Goal: Task Accomplishment & Management: Use online tool/utility

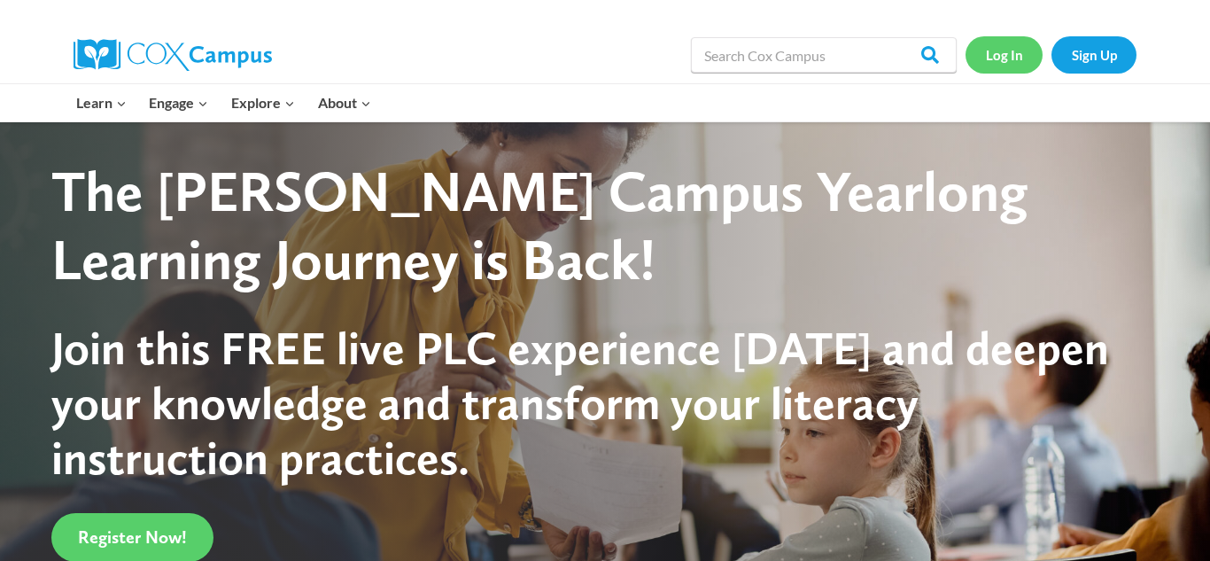
click at [995, 44] on link "Log In" at bounding box center [1004, 54] width 77 height 36
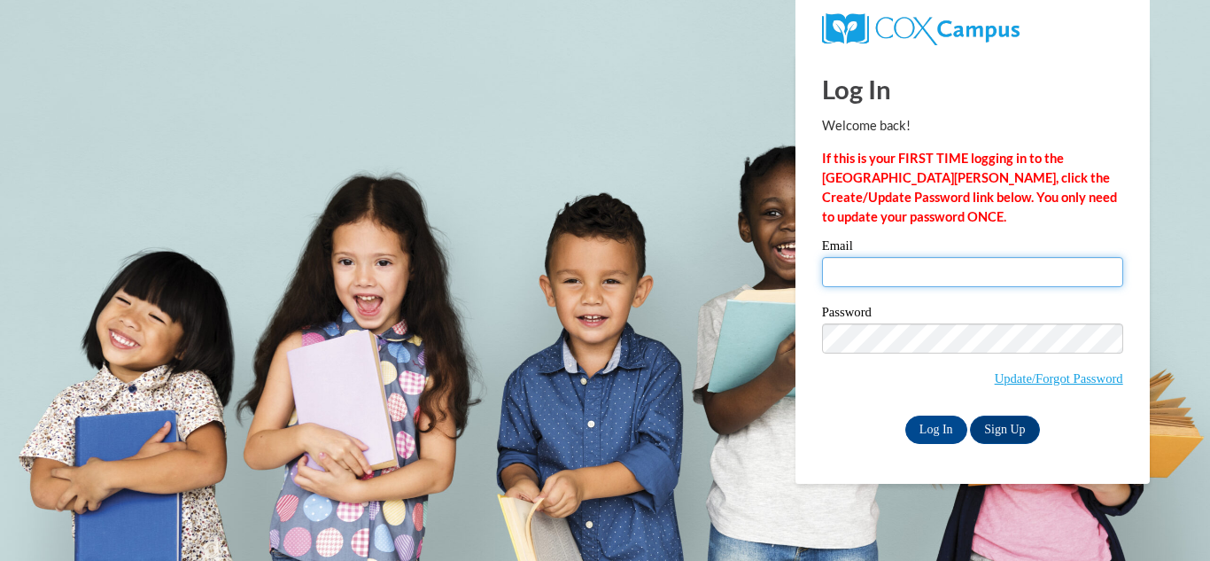
click at [989, 278] on input "Email" at bounding box center [972, 272] width 301 height 30
type input "abbyzack53@gmail.com"
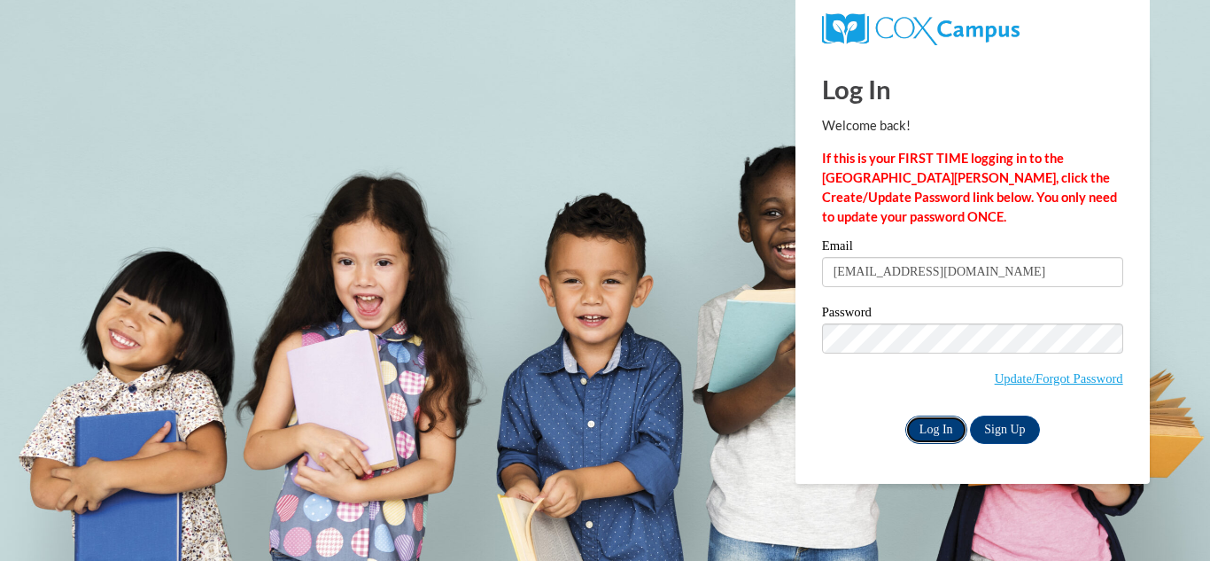
click at [951, 423] on input "Log In" at bounding box center [936, 430] width 62 height 28
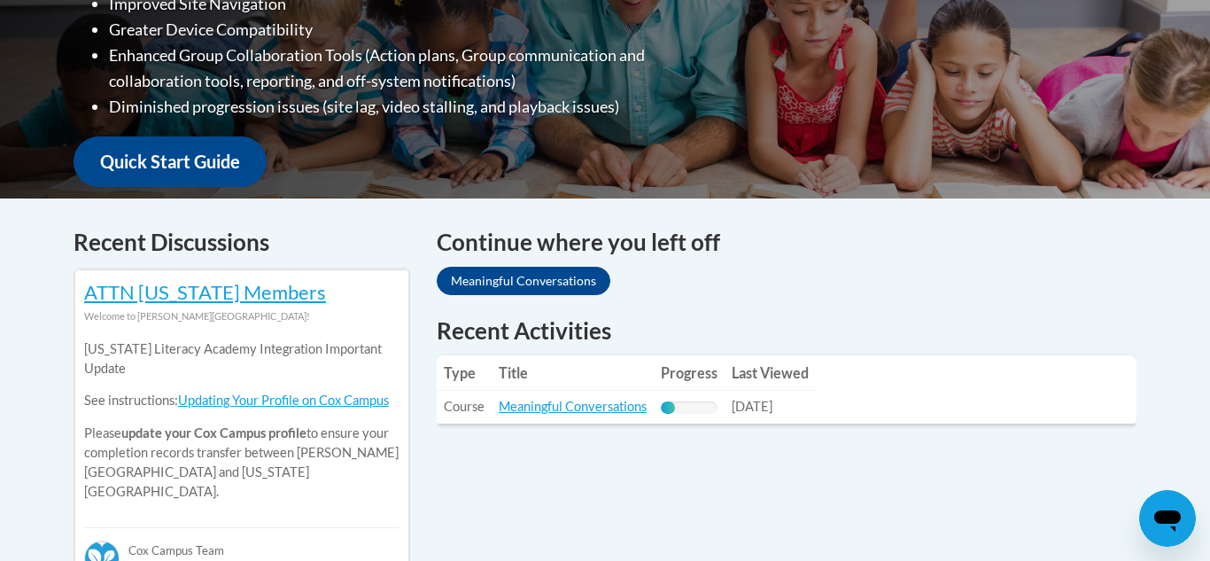
scroll to position [565, 0]
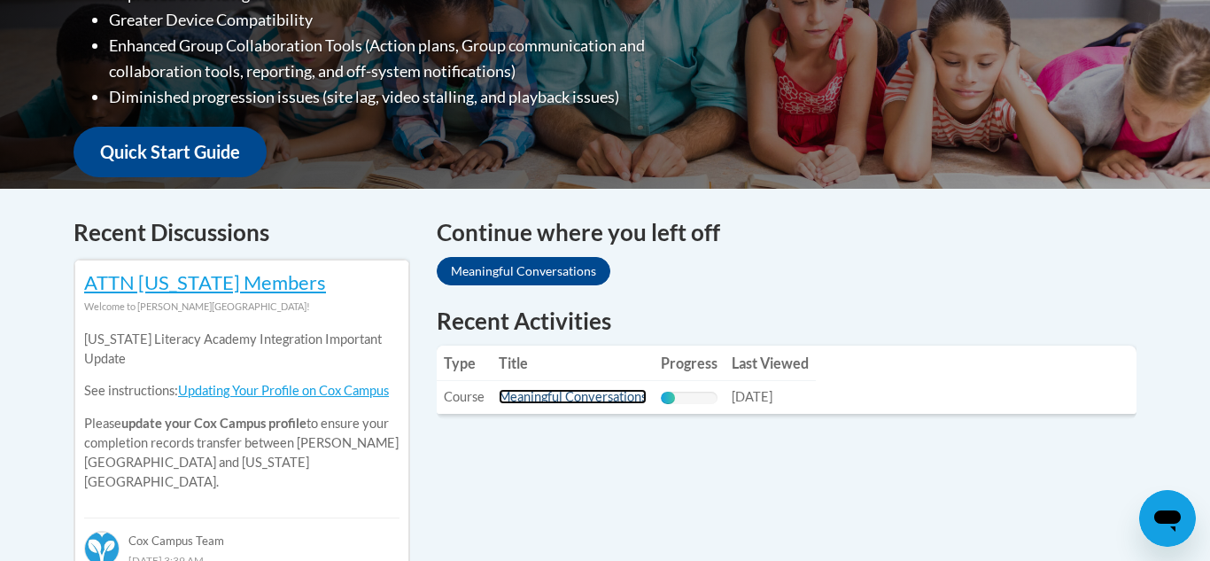
click at [620, 392] on link "Meaningful Conversations" at bounding box center [573, 396] width 148 height 15
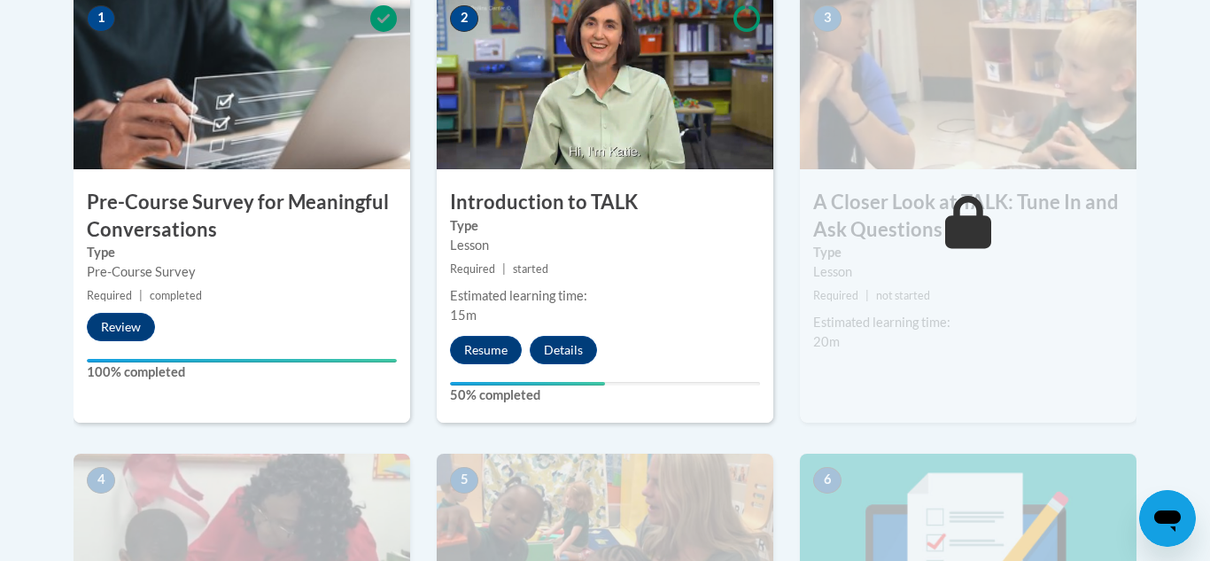
scroll to position [626, 0]
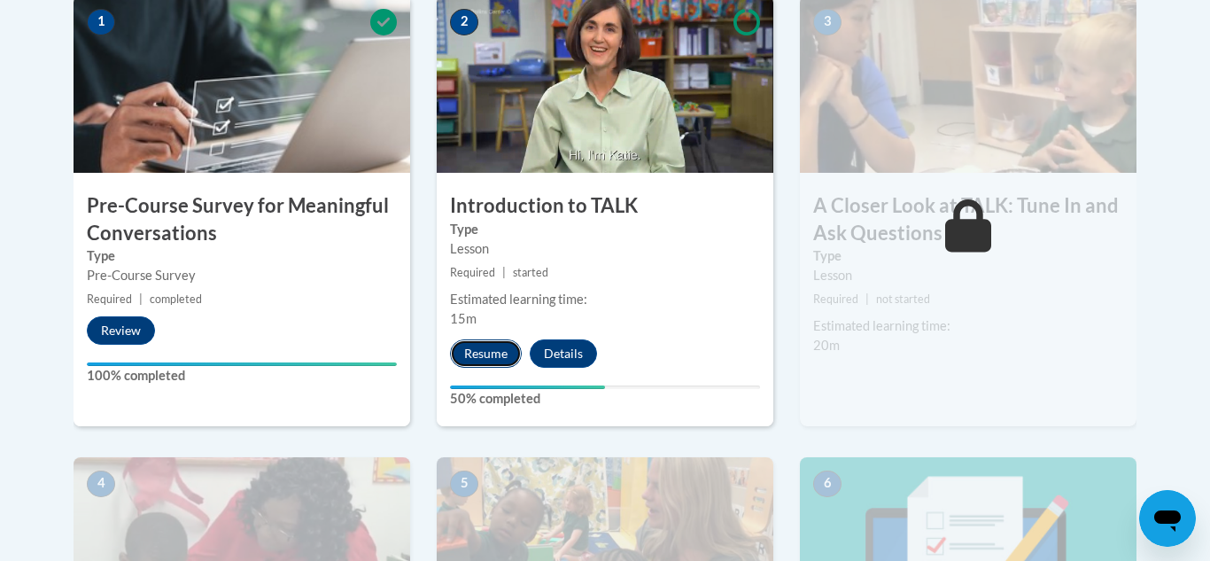
click at [486, 353] on button "Resume" at bounding box center [486, 353] width 72 height 28
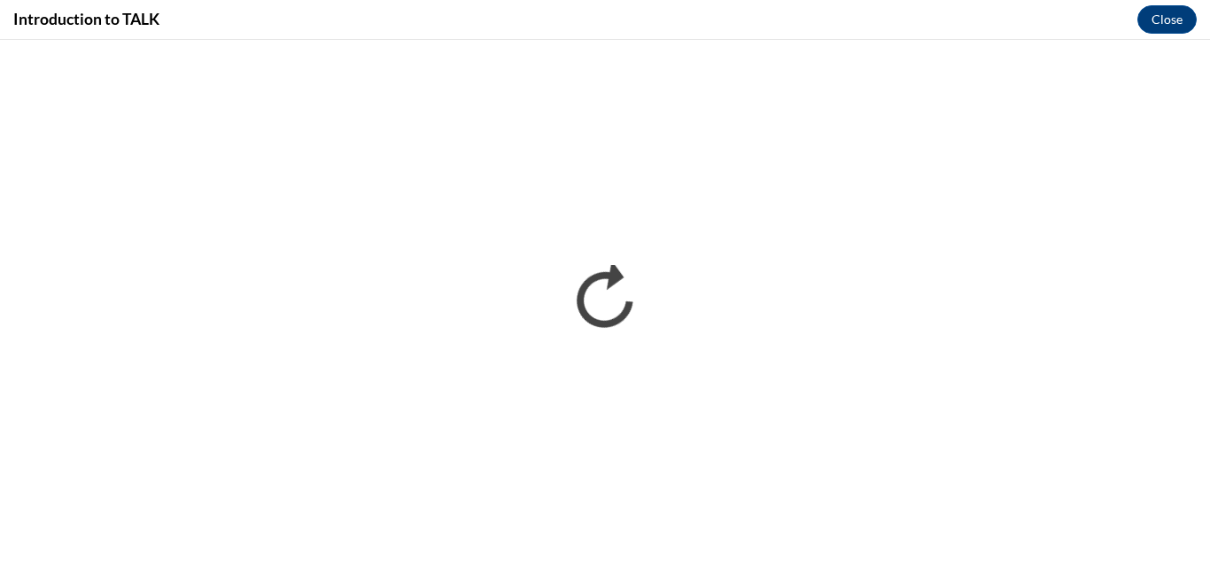
scroll to position [0, 0]
